Goal: Check status: Check status

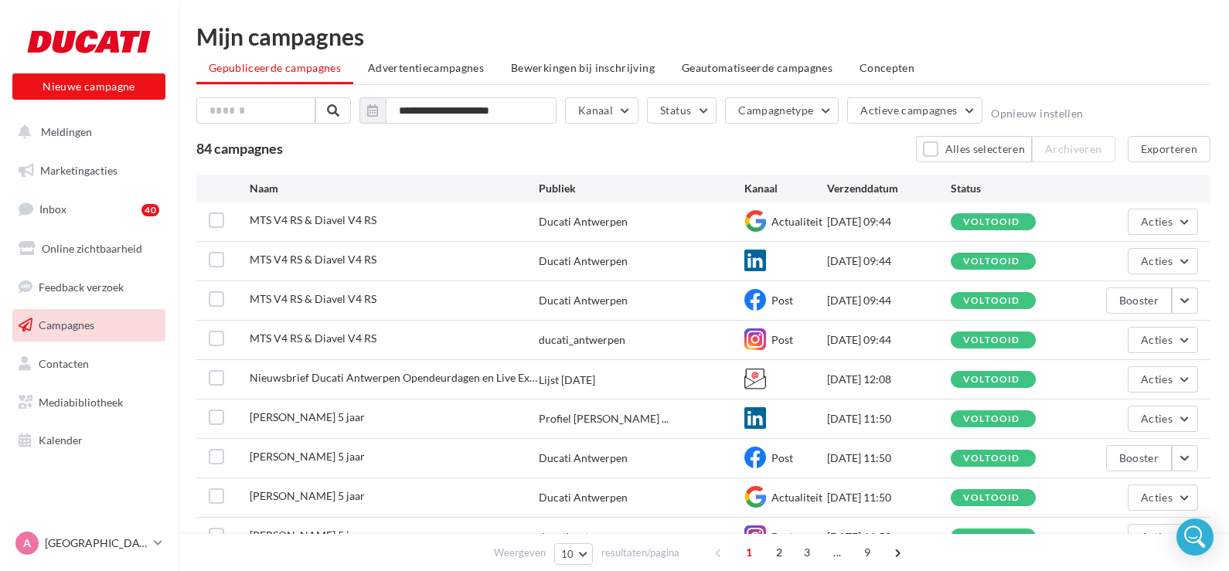
click at [90, 331] on span "Campagnes" at bounding box center [67, 325] width 56 height 13
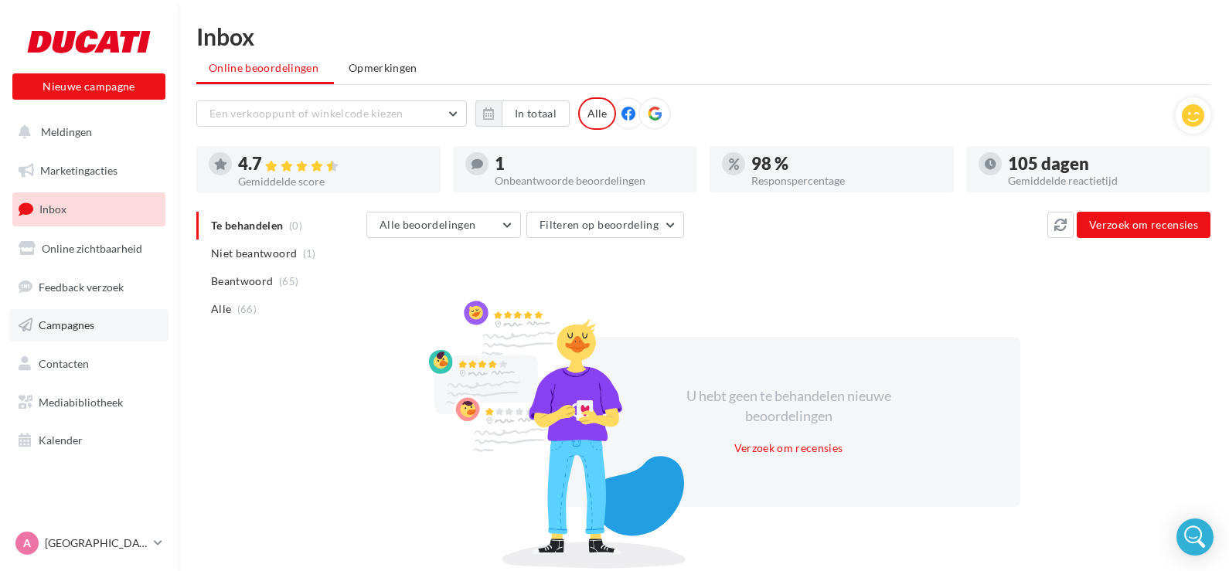
click at [45, 331] on span "Campagnes" at bounding box center [67, 325] width 56 height 13
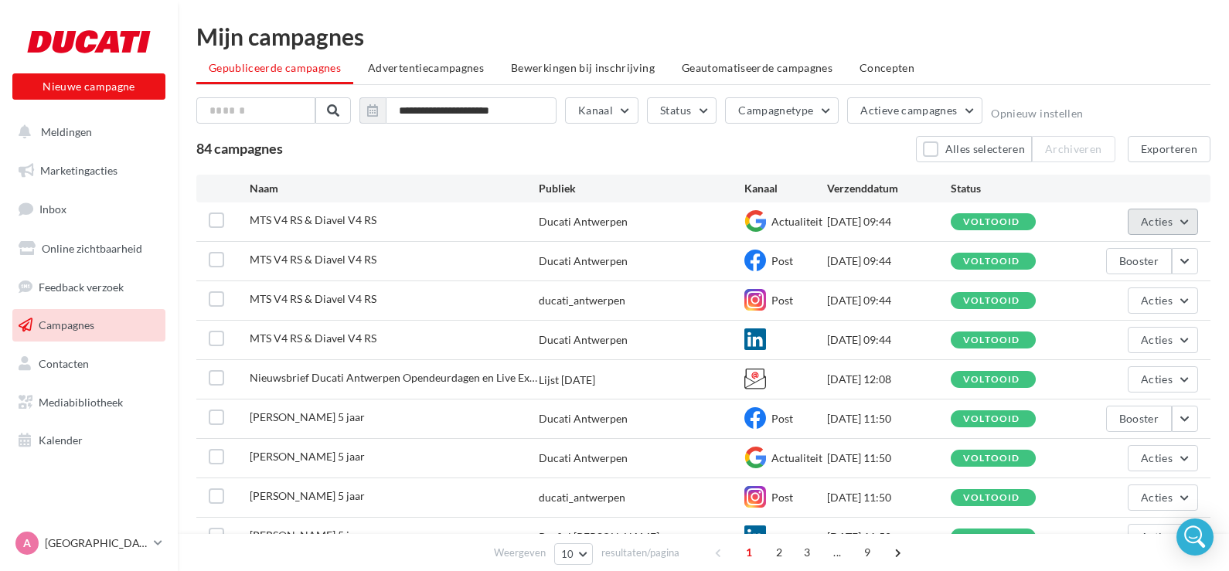
click at [1158, 225] on span "Acties" at bounding box center [1157, 221] width 32 height 13
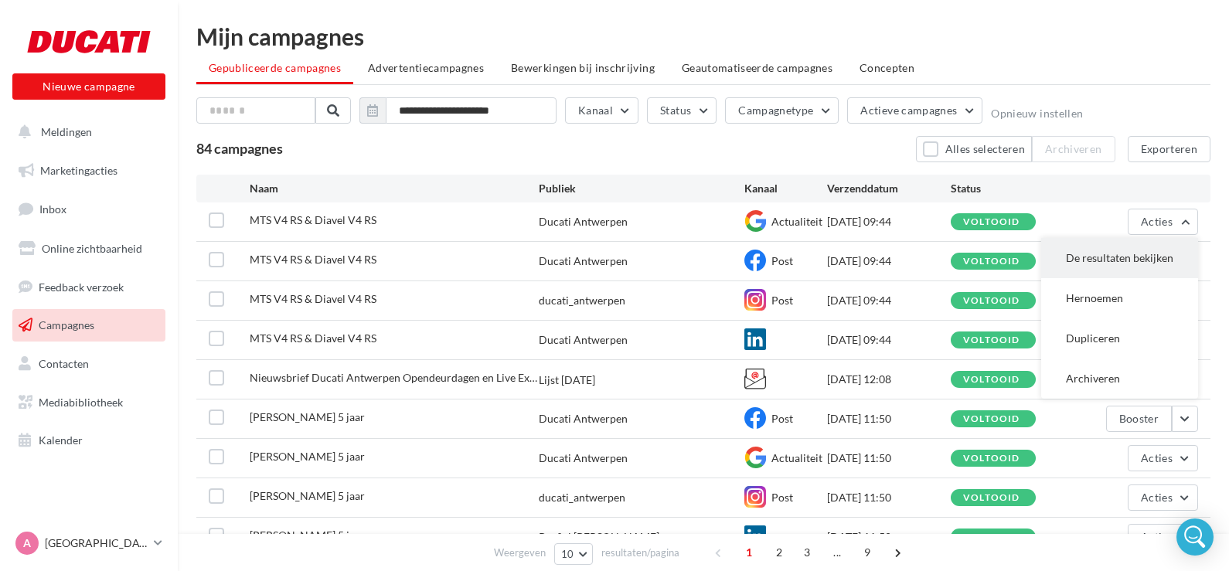
click at [1083, 271] on button "De resultaten bekijken" at bounding box center [1120, 258] width 157 height 40
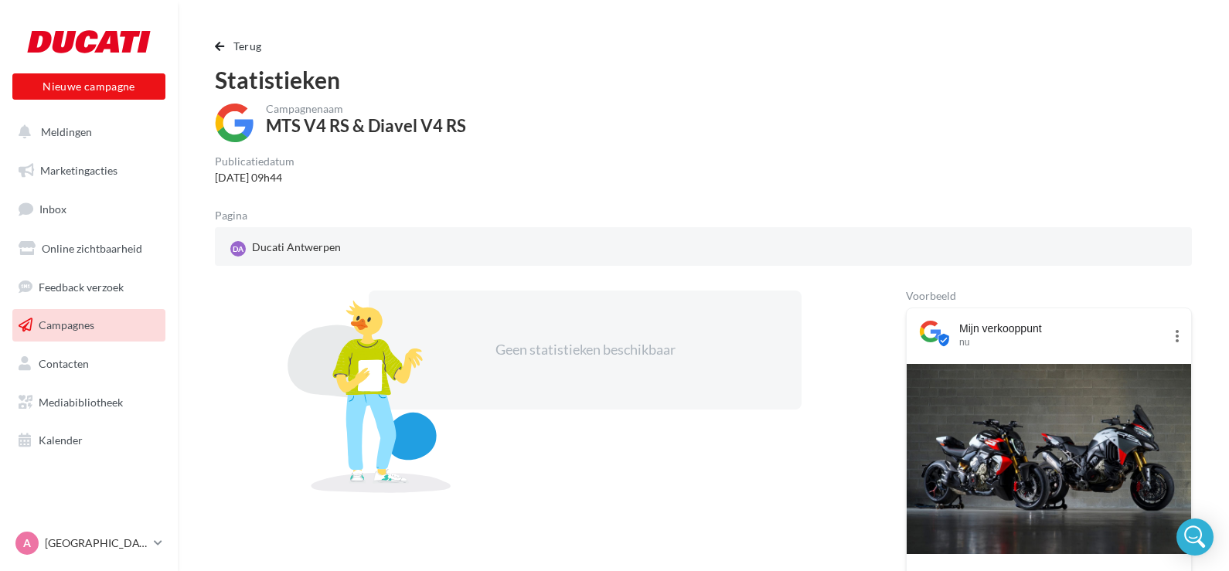
click at [83, 320] on span "Campagnes" at bounding box center [67, 325] width 56 height 13
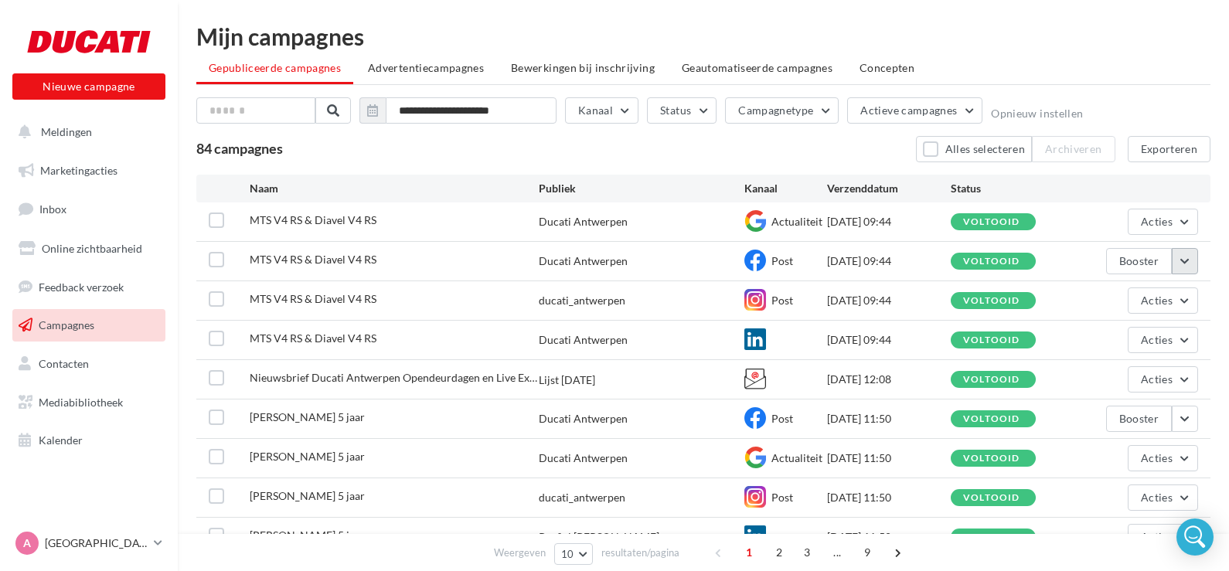
click at [1188, 262] on button "button" at bounding box center [1185, 261] width 26 height 26
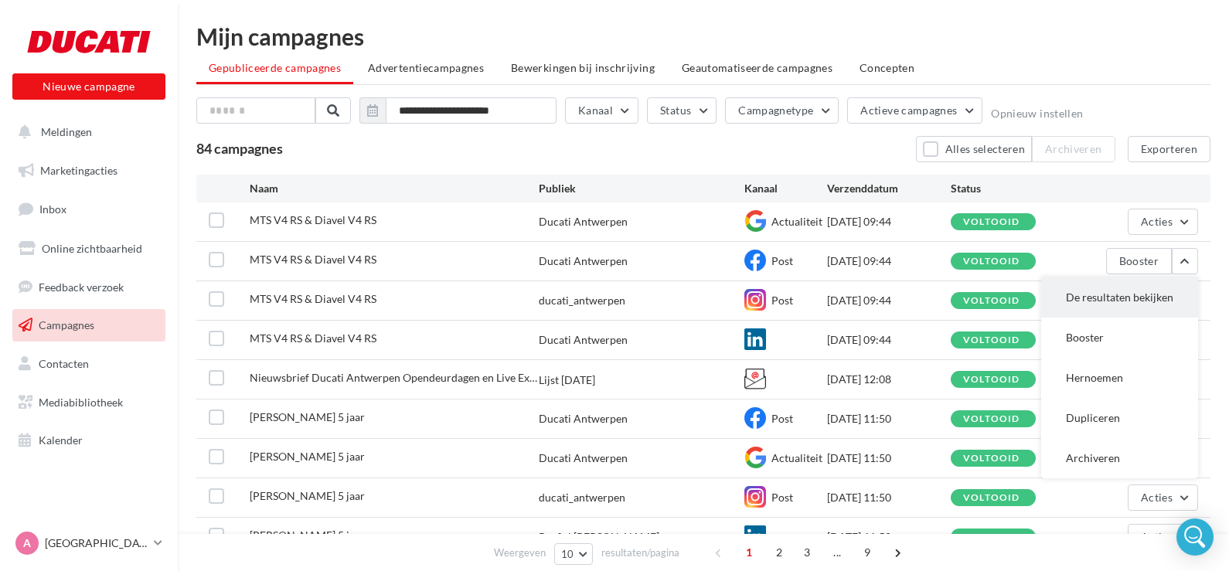
click at [1114, 292] on button "De resultaten bekijken" at bounding box center [1120, 298] width 157 height 40
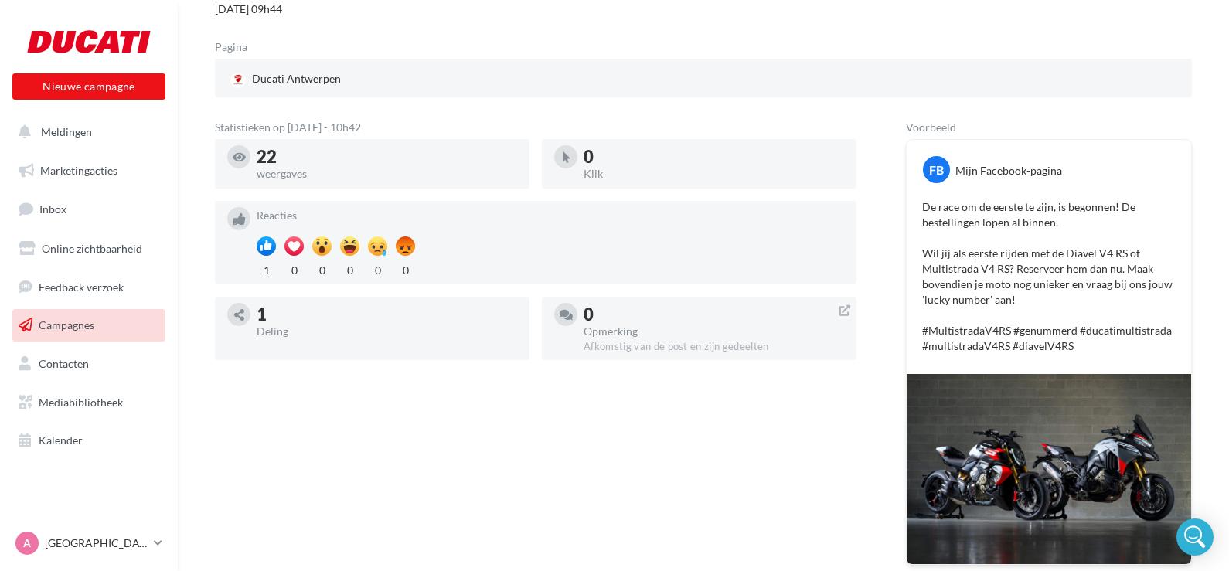
scroll to position [169, 0]
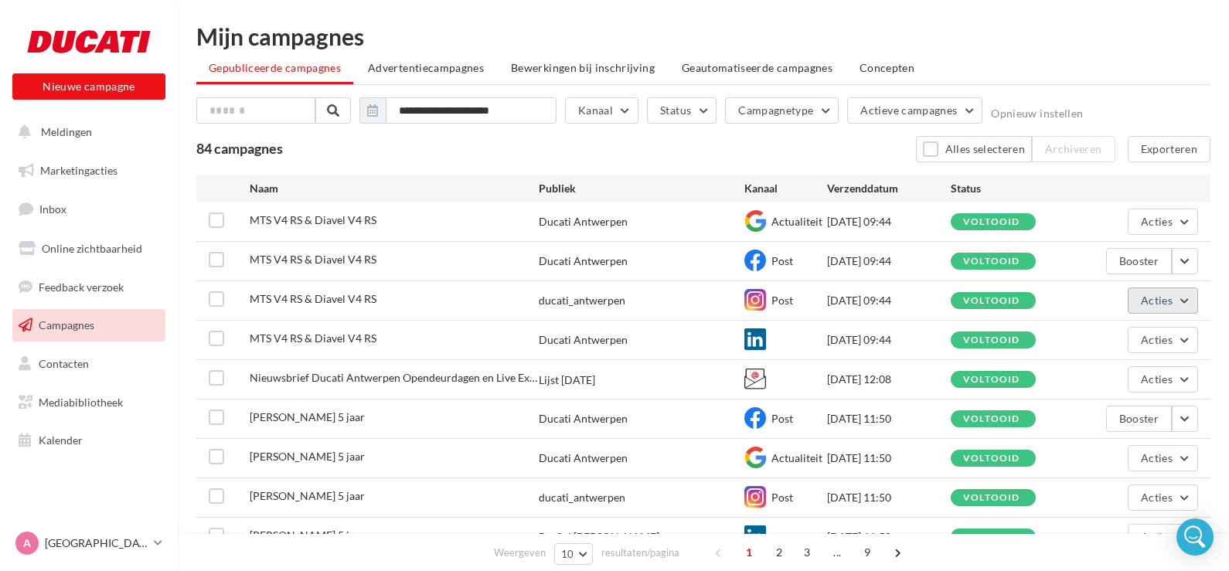
click at [1191, 304] on button "Acties" at bounding box center [1163, 301] width 70 height 26
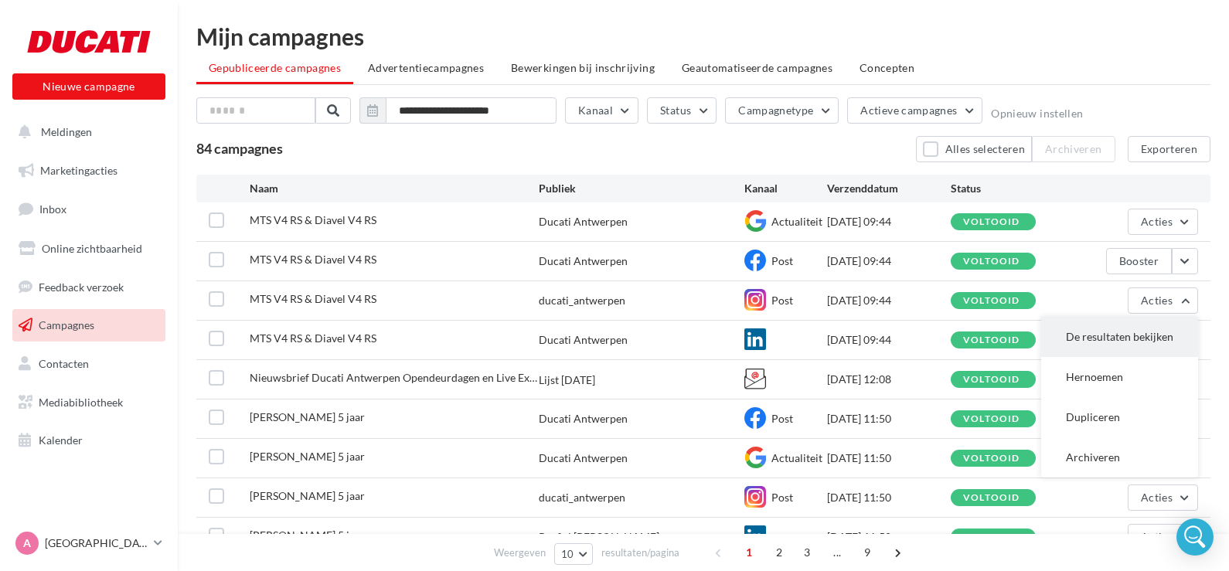
click at [1131, 335] on button "De resultaten bekijken" at bounding box center [1120, 337] width 157 height 40
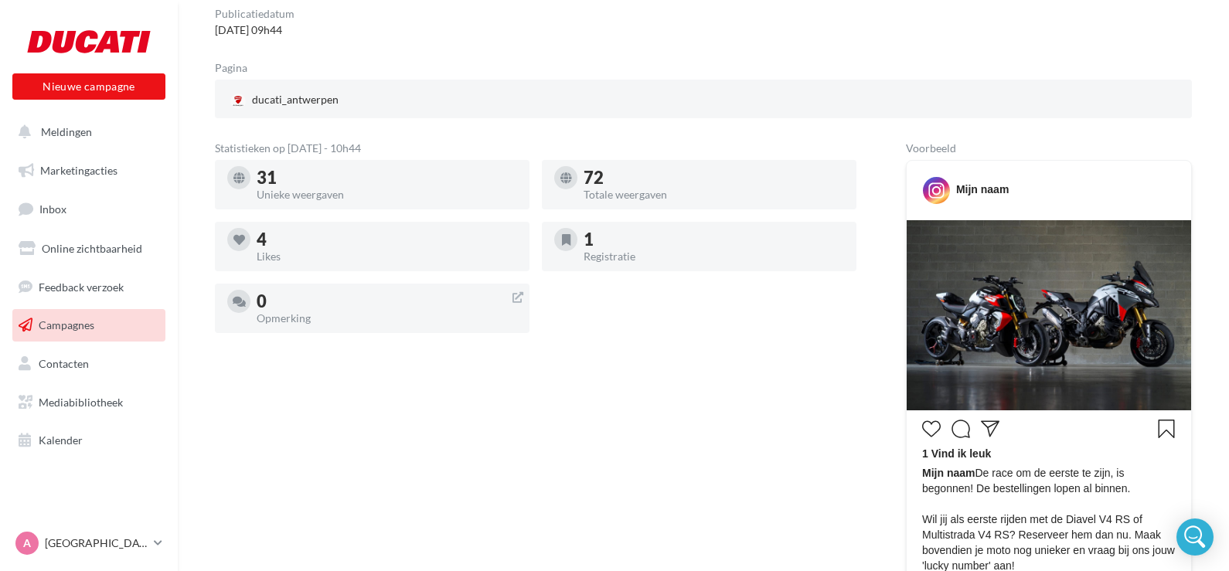
scroll to position [148, 0]
click at [592, 243] on div "1" at bounding box center [714, 238] width 261 height 17
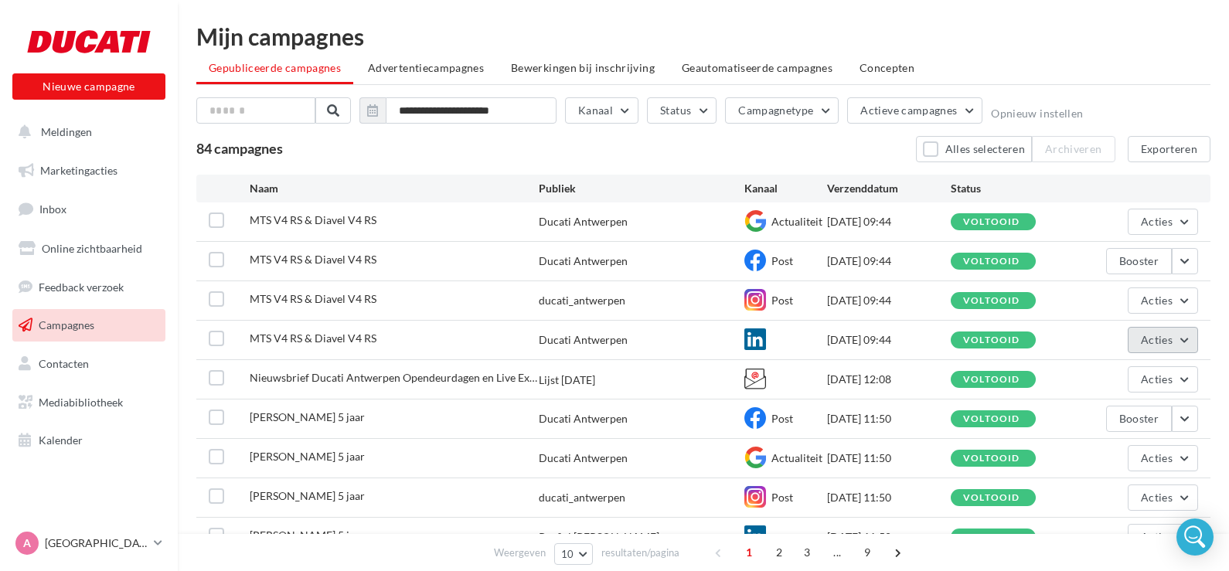
click at [1189, 345] on button "Acties" at bounding box center [1163, 340] width 70 height 26
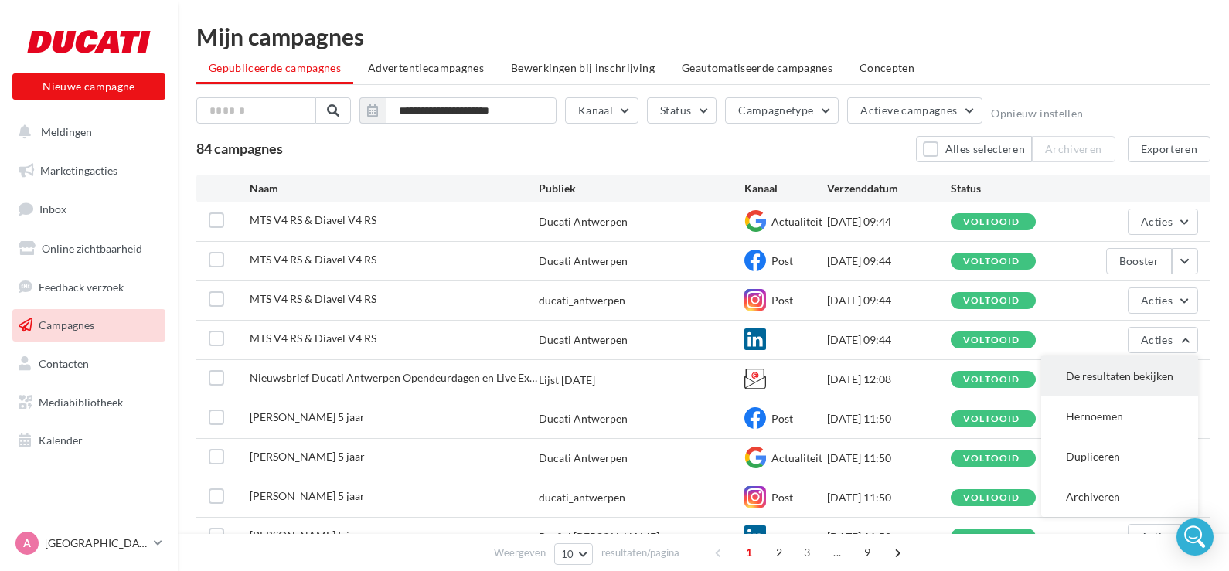
click at [1124, 376] on button "De resultaten bekijken" at bounding box center [1120, 376] width 157 height 40
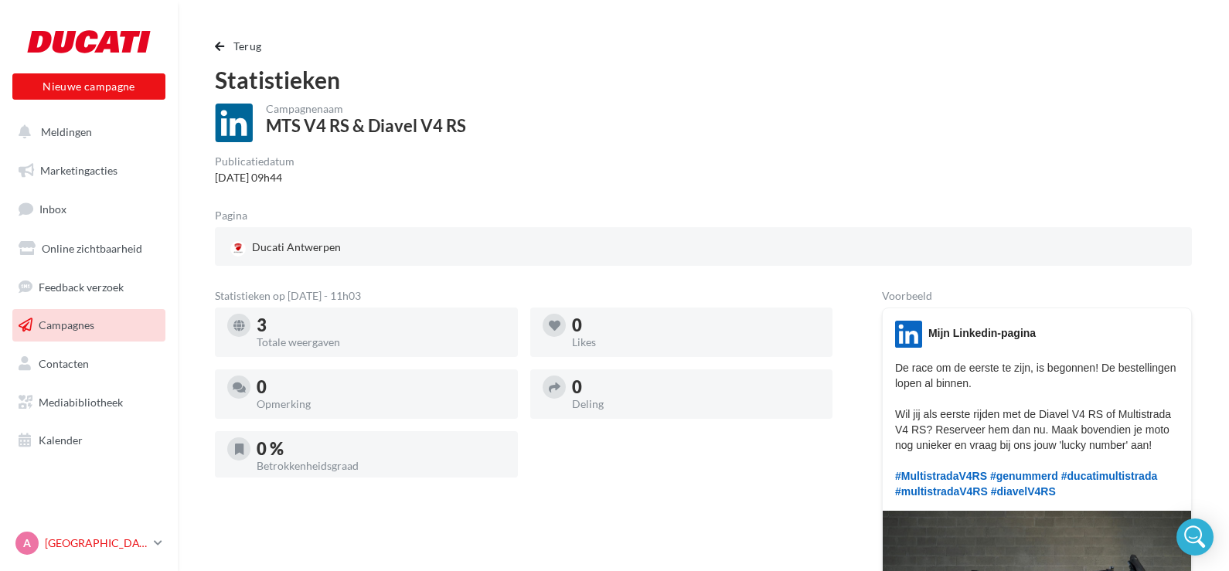
click at [102, 540] on p "[GEOGRAPHIC_DATA]" at bounding box center [96, 543] width 103 height 15
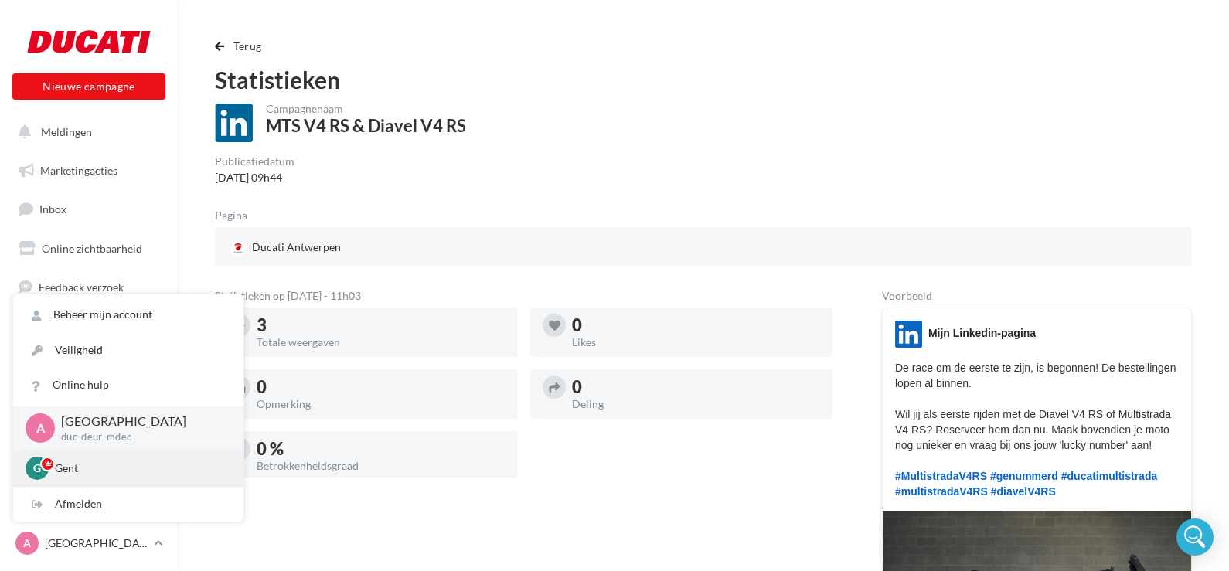
click at [67, 476] on p "Gent" at bounding box center [140, 468] width 170 height 15
